Goal: Task Accomplishment & Management: Manage account settings

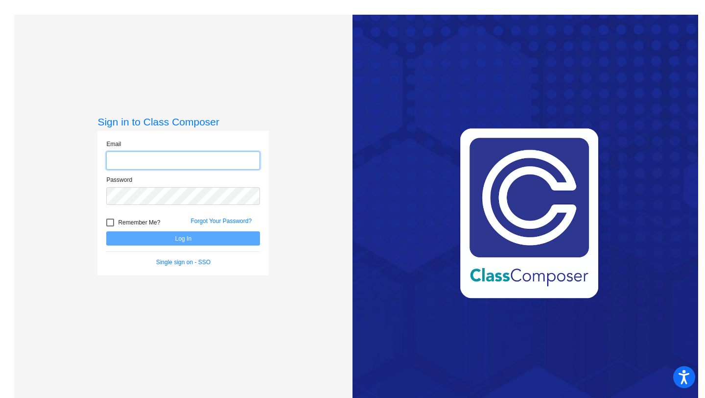
type input "[EMAIL_ADDRESS][DOMAIN_NAME]"
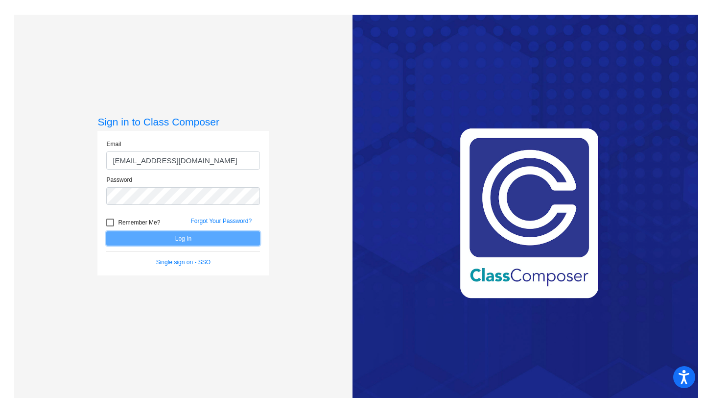
click at [222, 237] on button "Log In" at bounding box center [183, 238] width 154 height 14
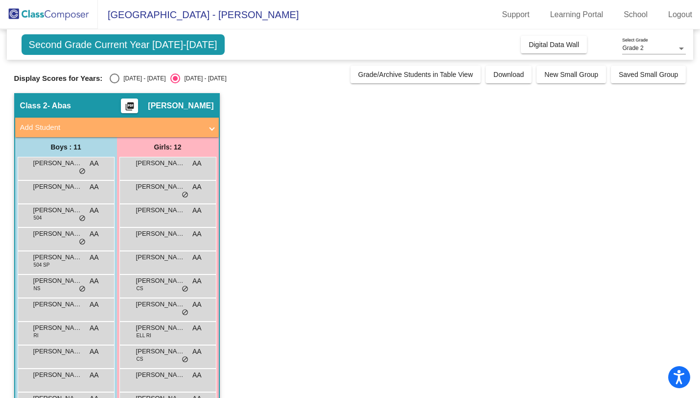
click at [120, 80] on div "[DATE] - [DATE]" at bounding box center [143, 78] width 46 height 9
click at [115, 83] on input "[DATE] - [DATE]" at bounding box center [114, 83] width 0 height 0
radio input "true"
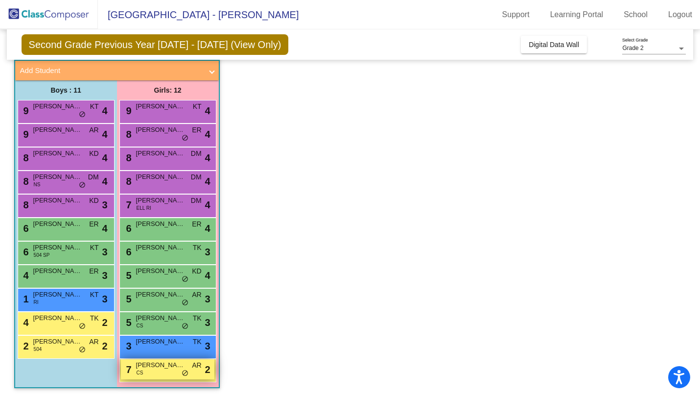
click at [194, 359] on div "7 [PERSON_NAME] CS AR lock do_not_disturb_alt 2" at bounding box center [168, 369] width 94 height 20
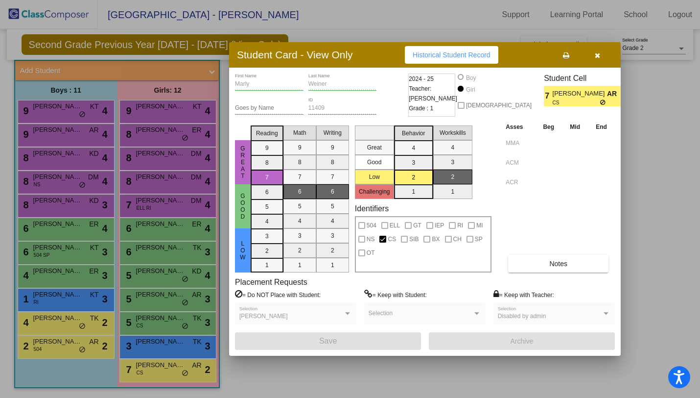
click at [193, 376] on div at bounding box center [350, 199] width 700 height 398
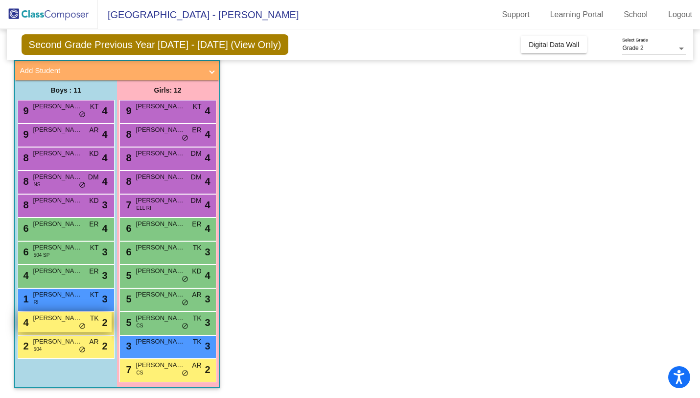
click at [88, 326] on div "4 [PERSON_NAME] TK lock do_not_disturb_alt 2" at bounding box center [65, 322] width 94 height 20
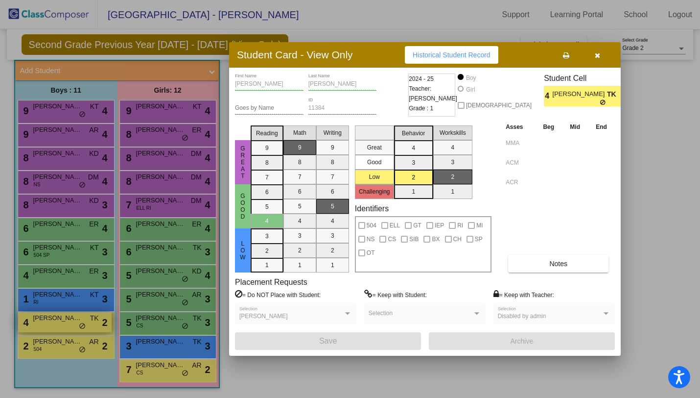
click at [88, 326] on div at bounding box center [350, 199] width 700 height 398
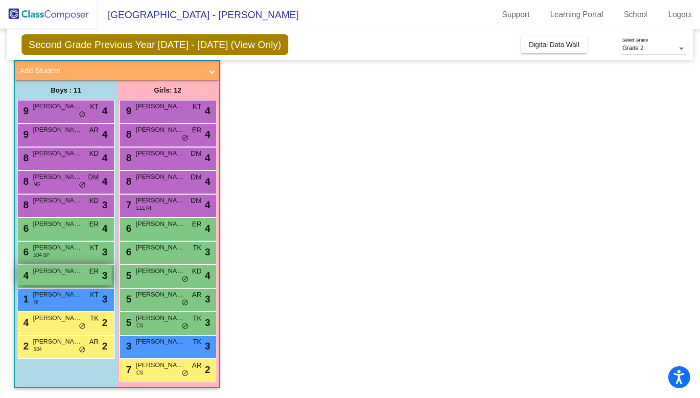
click at [80, 273] on span "[PERSON_NAME]" at bounding box center [57, 271] width 49 height 10
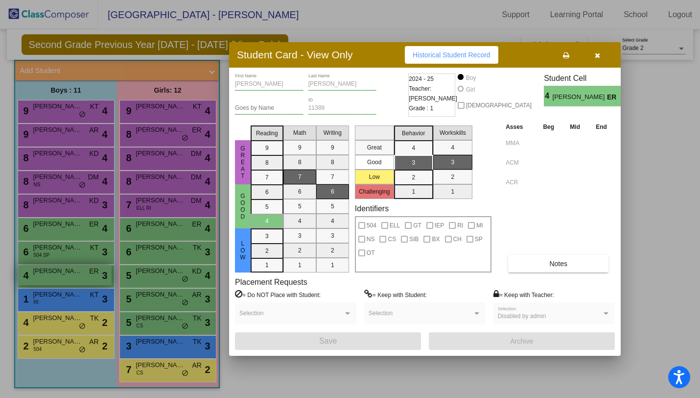
click at [80, 273] on div at bounding box center [350, 199] width 700 height 398
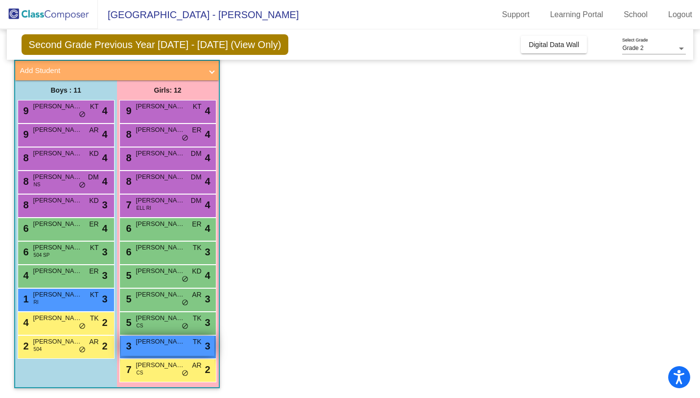
click at [169, 351] on div "3 [PERSON_NAME] lock do_not_disturb_alt 3" at bounding box center [168, 345] width 94 height 20
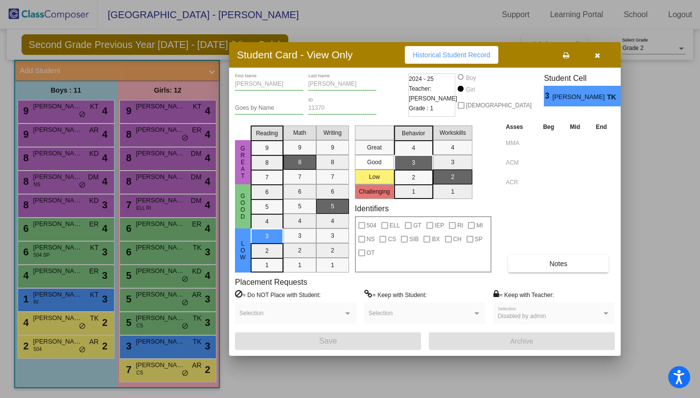
click at [166, 341] on div at bounding box center [350, 199] width 700 height 398
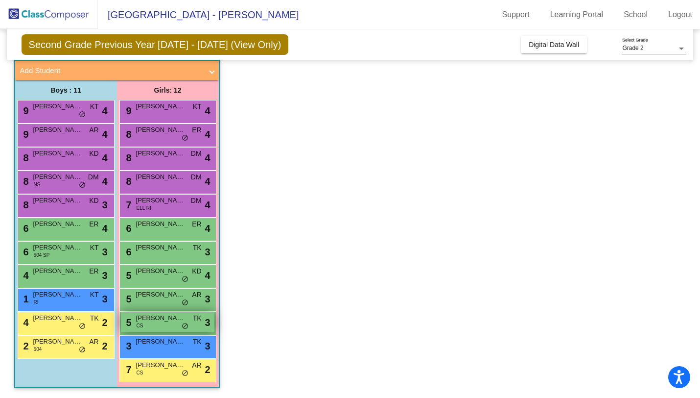
click at [165, 331] on div "5 [PERSON_NAME] CS TK lock do_not_disturb_alt 3" at bounding box center [168, 322] width 94 height 20
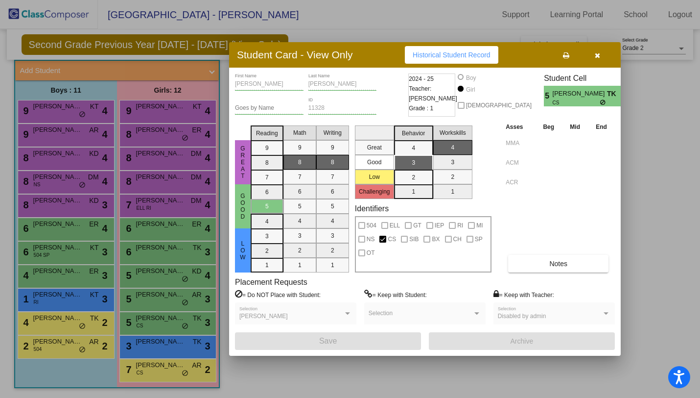
click at [164, 327] on div at bounding box center [350, 199] width 700 height 398
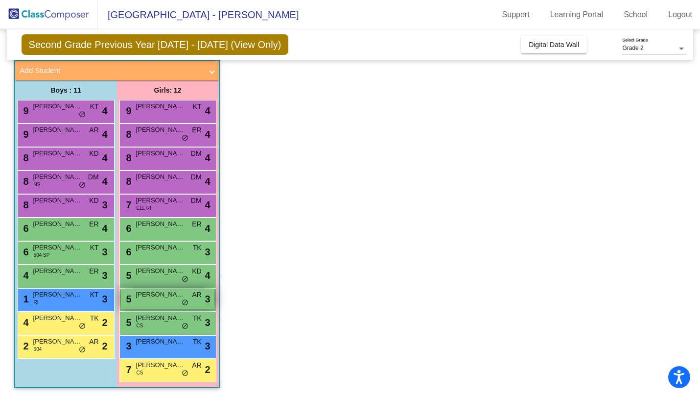
click at [171, 296] on span "[PERSON_NAME]" at bounding box center [160, 294] width 49 height 10
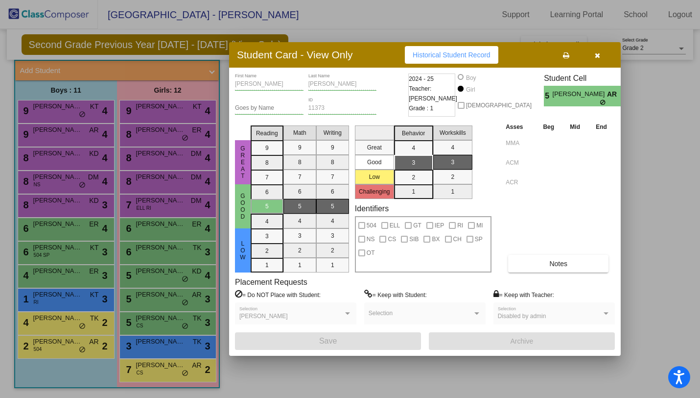
click at [171, 296] on div at bounding box center [350, 199] width 700 height 398
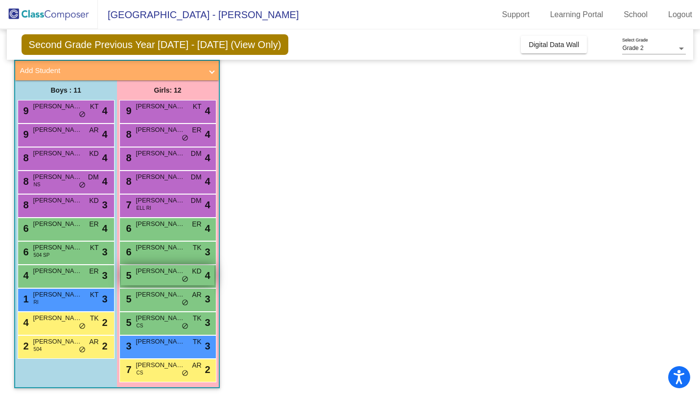
click at [169, 273] on span "[PERSON_NAME]" at bounding box center [160, 271] width 49 height 10
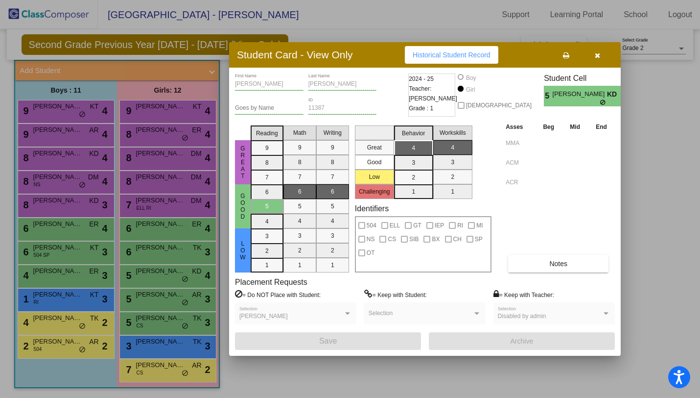
click at [169, 273] on div at bounding box center [350, 199] width 700 height 398
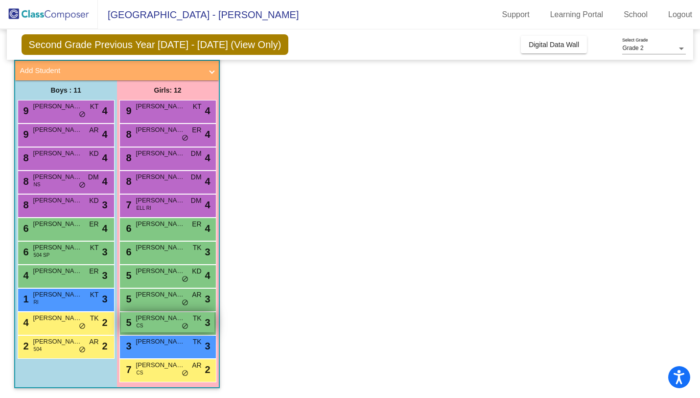
click at [167, 325] on div "5 [PERSON_NAME] CS TK lock do_not_disturb_alt 3" at bounding box center [168, 322] width 94 height 20
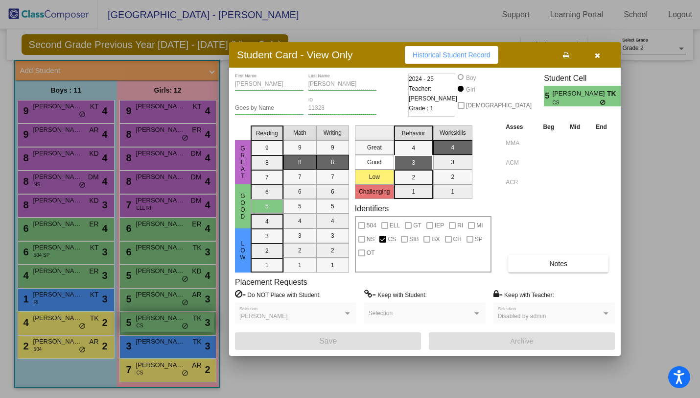
click at [167, 325] on div at bounding box center [350, 199] width 700 height 398
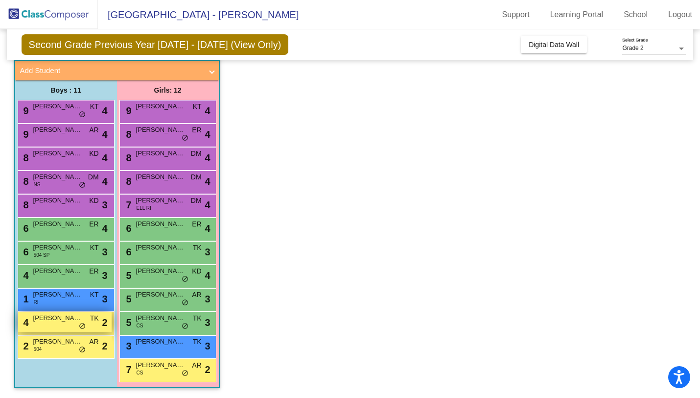
click at [93, 319] on span "TK" at bounding box center [94, 318] width 9 height 10
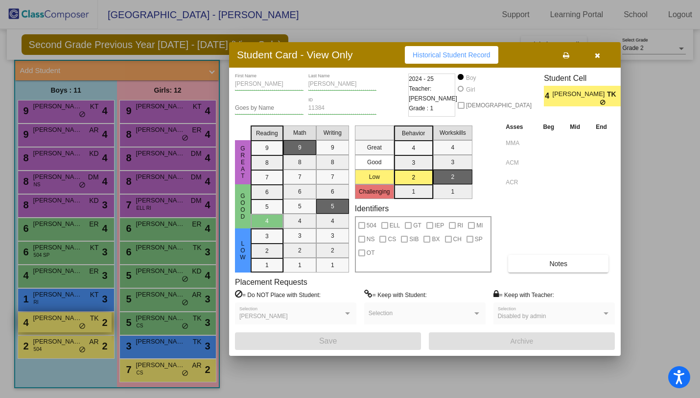
click at [93, 319] on div at bounding box center [350, 199] width 700 height 398
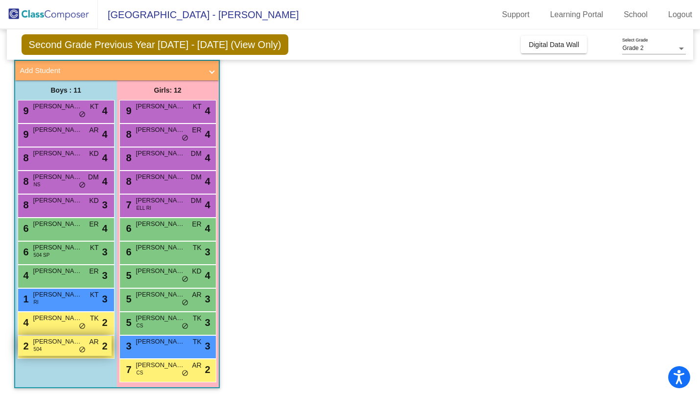
click at [93, 351] on div "2 [PERSON_NAME] 504 AR lock do_not_disturb_alt 2" at bounding box center [65, 345] width 94 height 20
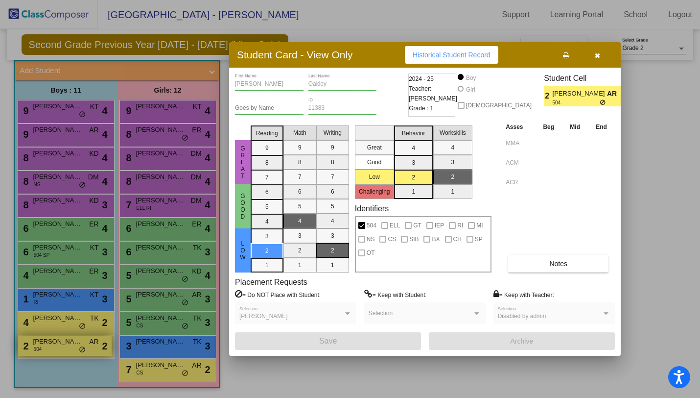
click at [93, 351] on div at bounding box center [350, 199] width 700 height 398
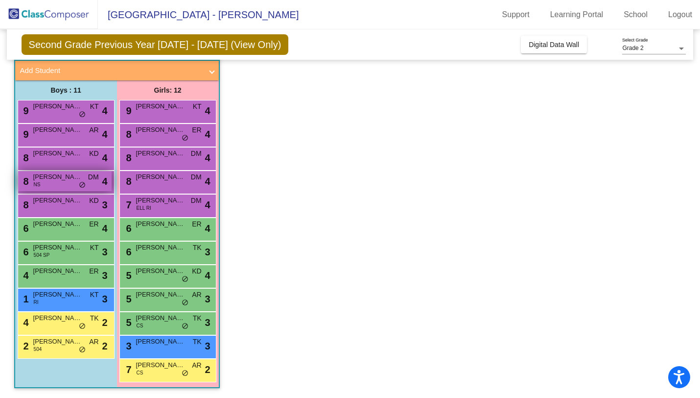
click at [92, 189] on div "8 [PERSON_NAME] [PERSON_NAME] DM lock do_not_disturb_alt 4" at bounding box center [65, 181] width 94 height 20
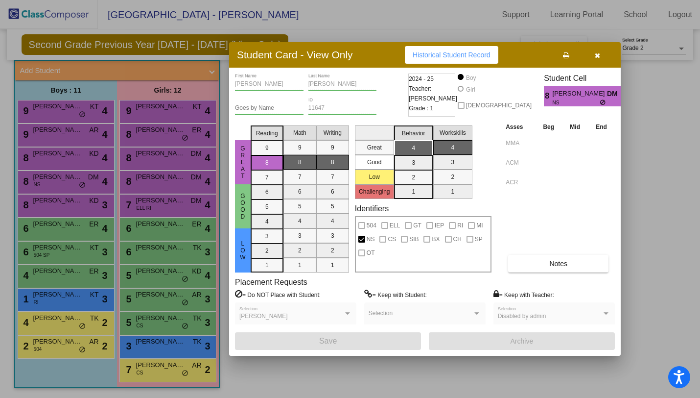
click at [92, 189] on div at bounding box center [350, 199] width 700 height 398
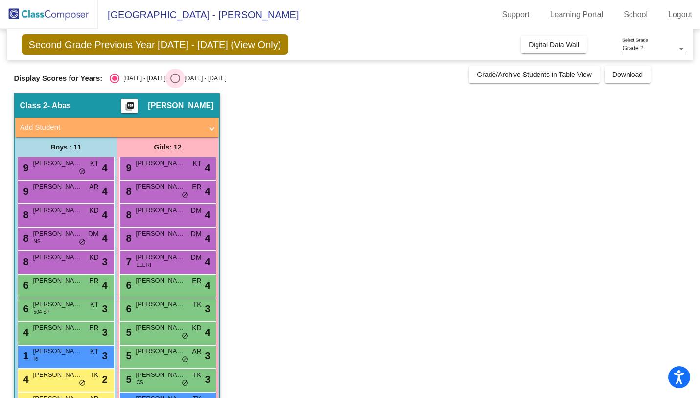
click at [196, 79] on div "[DATE] - [DATE]" at bounding box center [203, 78] width 46 height 9
click at [175, 83] on input "[DATE] - [DATE]" at bounding box center [175, 83] width 0 height 0
radio input "true"
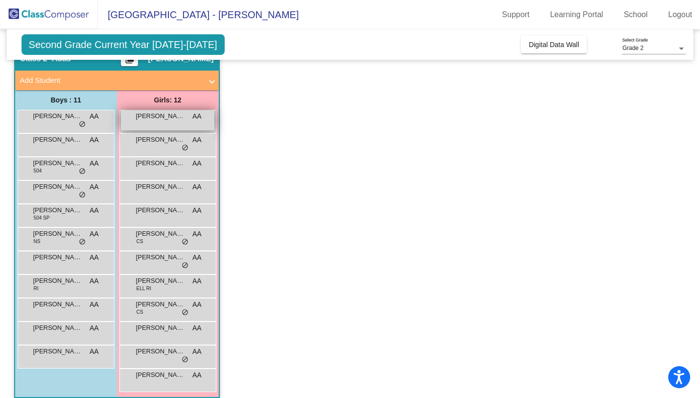
scroll to position [57, 0]
